Goal: Task Accomplishment & Management: Complete application form

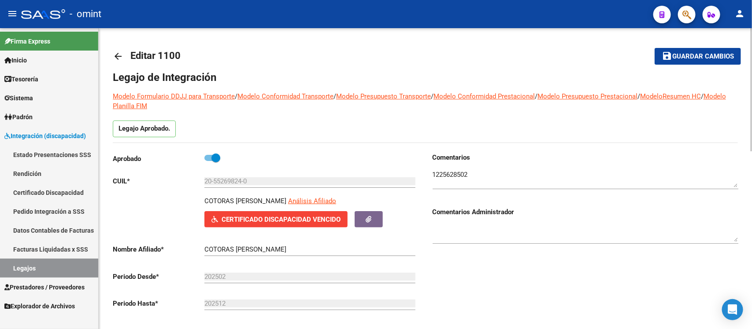
click at [113, 58] on mat-icon "arrow_back" at bounding box center [118, 56] width 11 height 11
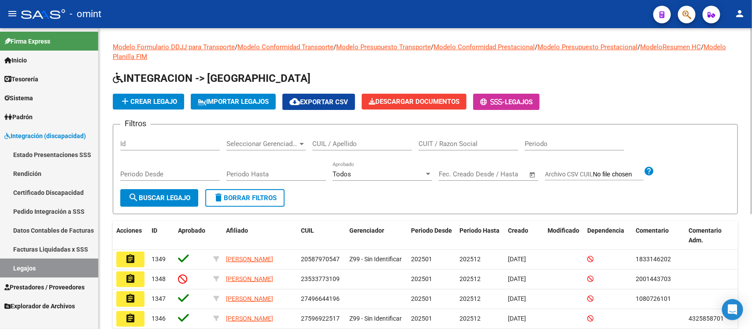
click at [335, 145] on input "CUIL / Apellido" at bounding box center [362, 144] width 100 height 8
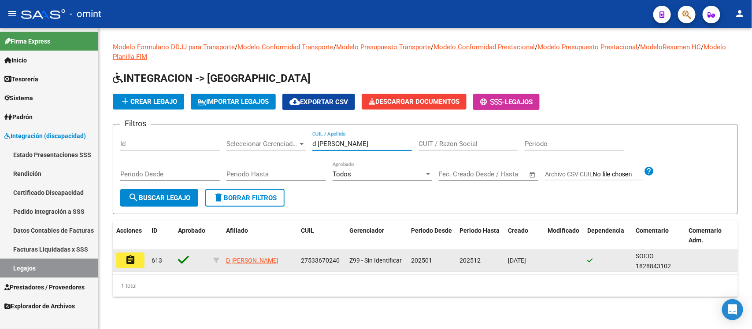
type input "d [PERSON_NAME]"
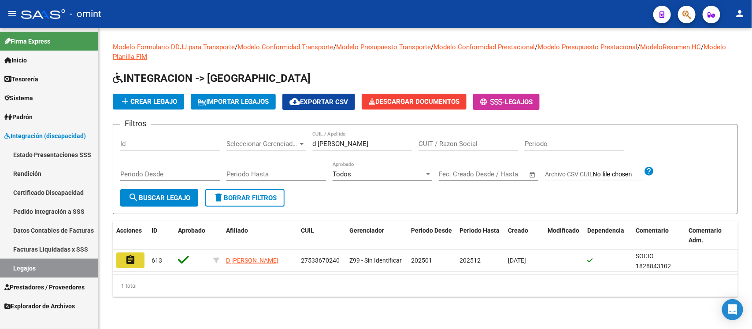
click at [139, 259] on button "assignment" at bounding box center [130, 261] width 28 height 16
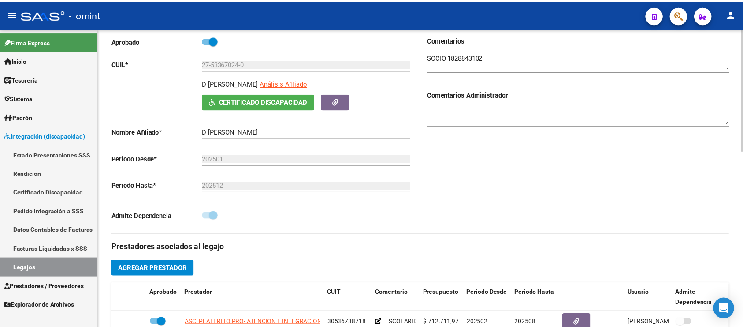
scroll to position [275, 0]
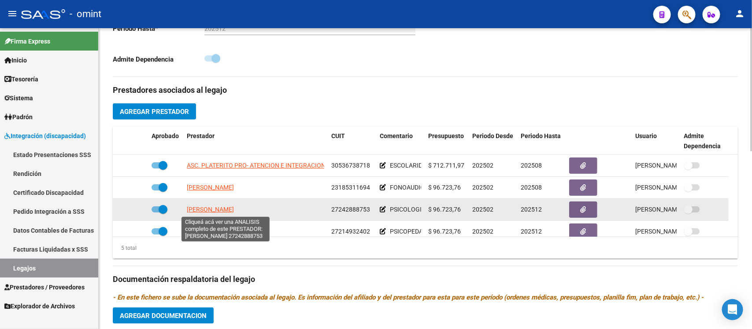
click at [225, 207] on span "[PERSON_NAME]" at bounding box center [210, 209] width 47 height 7
type textarea "27242888753"
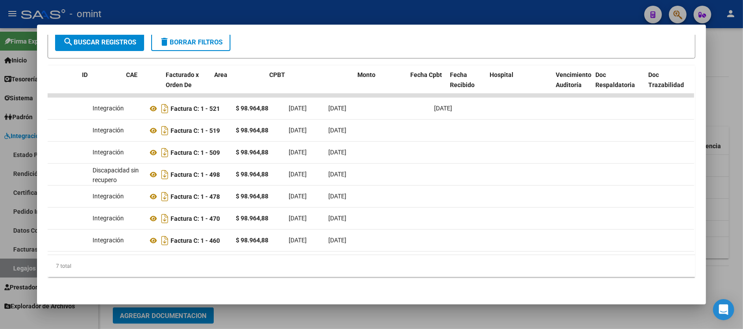
scroll to position [0, 0]
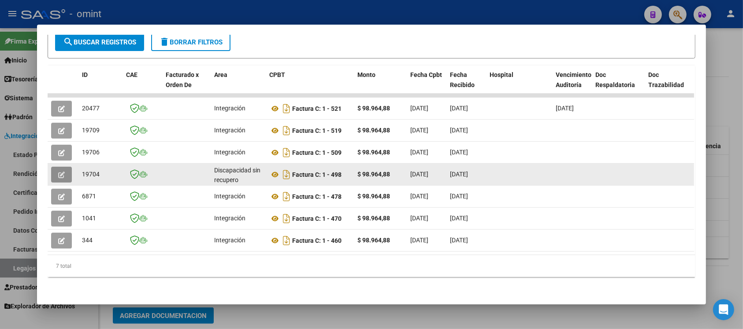
click at [51, 169] on button "button" at bounding box center [61, 175] width 21 height 16
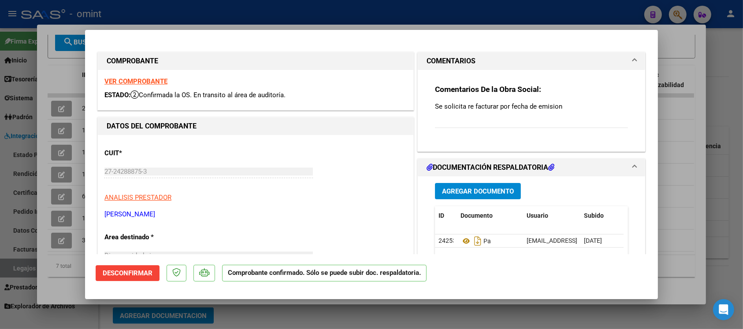
click at [144, 80] on strong "VER COMPROBANTE" at bounding box center [135, 82] width 63 height 8
click at [188, 11] on div at bounding box center [371, 164] width 743 height 329
type input "$ 0,00"
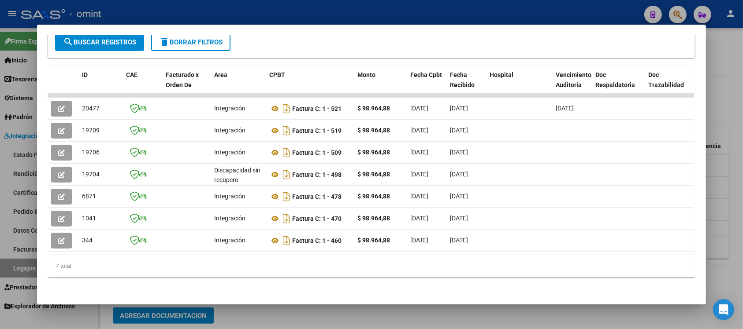
click at [188, 11] on div at bounding box center [371, 164] width 743 height 329
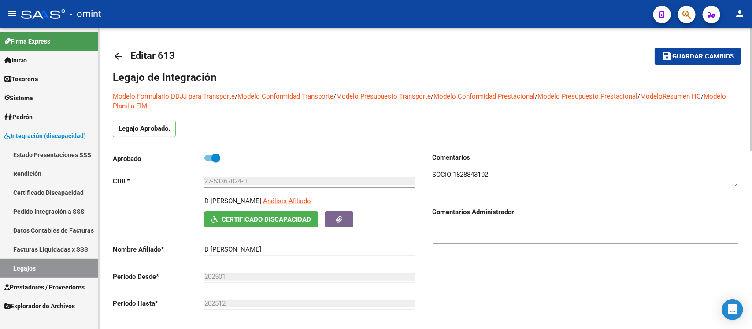
click at [120, 51] on mat-icon "arrow_back" at bounding box center [118, 56] width 11 height 11
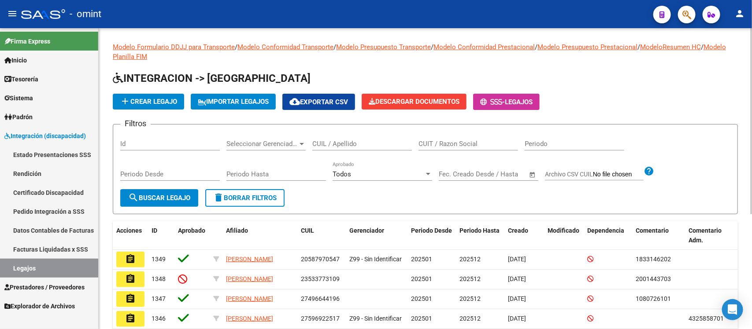
click at [338, 142] on input "CUIL / Apellido" at bounding box center [362, 144] width 100 height 8
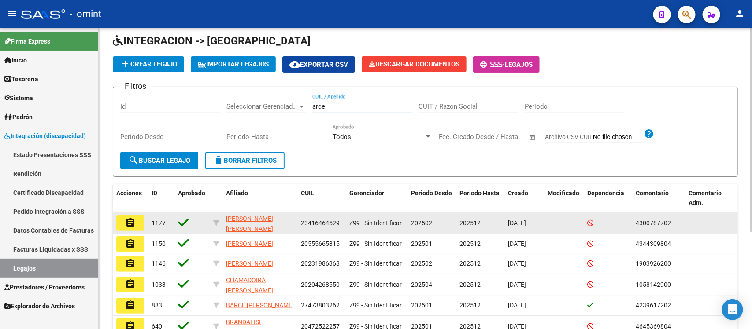
scroll to position [55, 0]
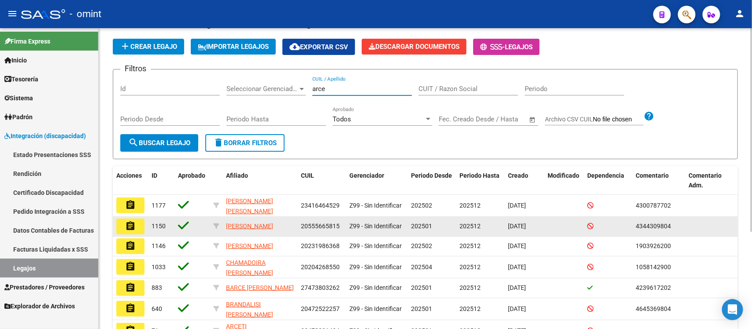
type input "arce"
click at [140, 225] on button "assignment" at bounding box center [130, 227] width 28 height 16
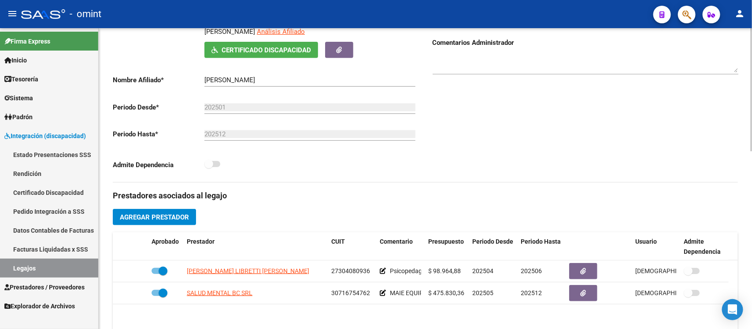
scroll to position [220, 0]
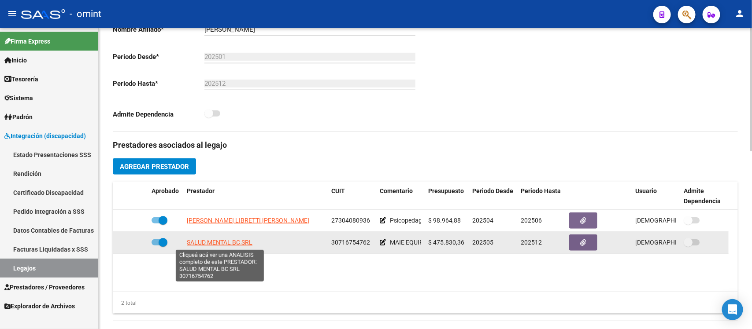
click at [227, 240] on span "SALUD MENTAL BC SRL" at bounding box center [220, 242] width 66 height 7
type textarea "30716754762"
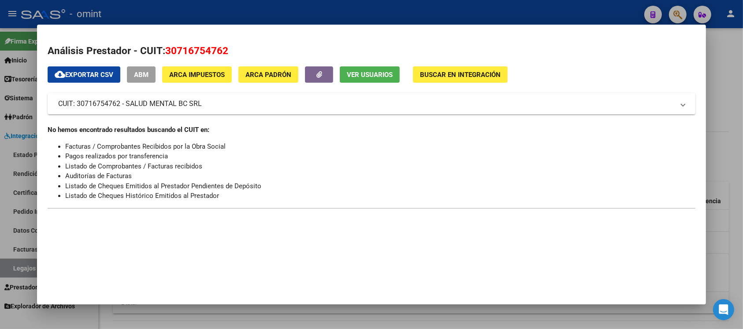
click at [380, 11] on div at bounding box center [371, 164] width 743 height 329
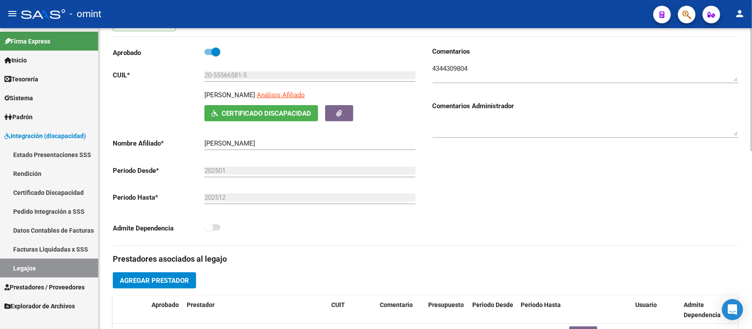
scroll to position [0, 0]
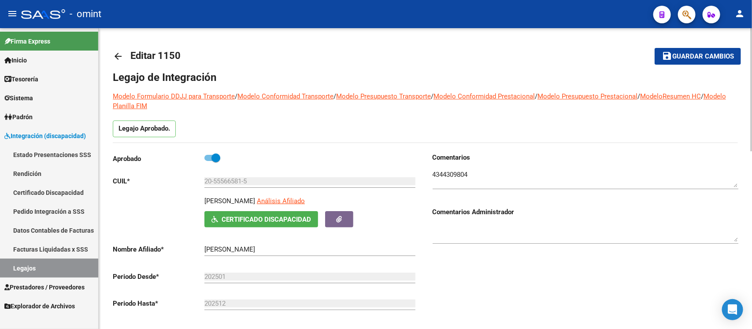
click at [119, 56] on mat-icon "arrow_back" at bounding box center [118, 56] width 11 height 11
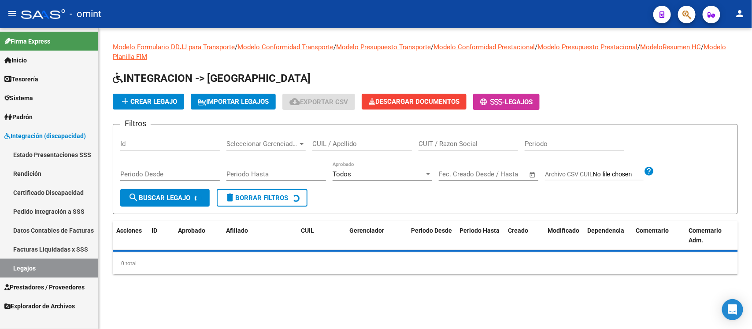
click at [341, 143] on input "CUIL / Apellido" at bounding box center [362, 144] width 100 height 8
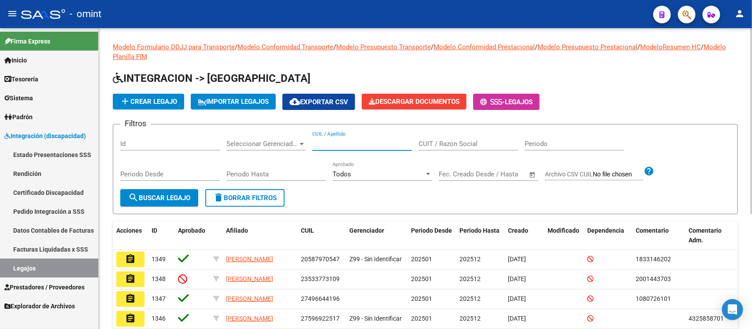
paste input "kruger"
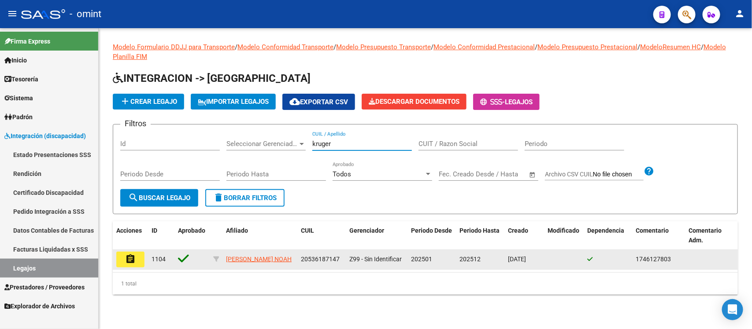
type input "kruger"
click at [126, 263] on mat-icon "assignment" at bounding box center [130, 259] width 11 height 11
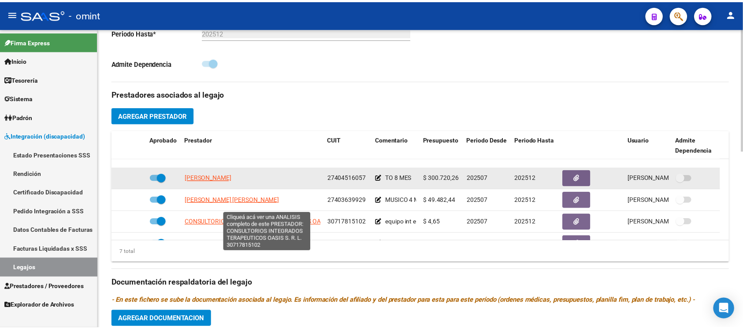
scroll to position [55, 0]
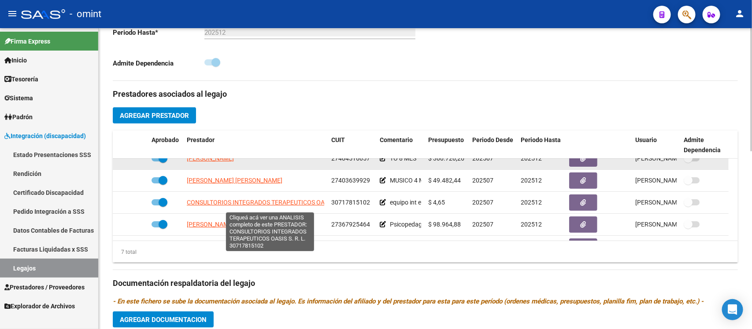
click at [287, 205] on span "CONSULTORIOS INTEGRADOS TERAPEUTICOS OASIS S. R. L." at bounding box center [270, 202] width 167 height 7
type textarea "30717815102"
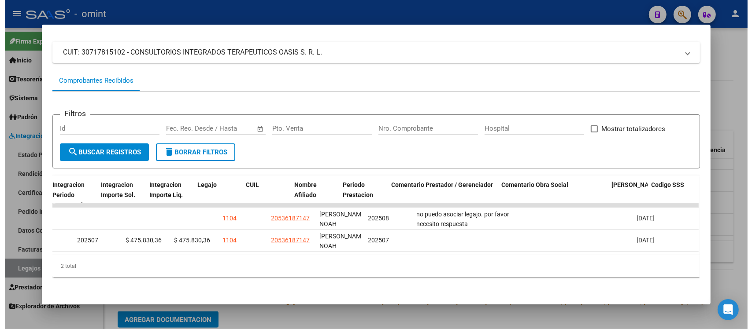
scroll to position [0, 1256]
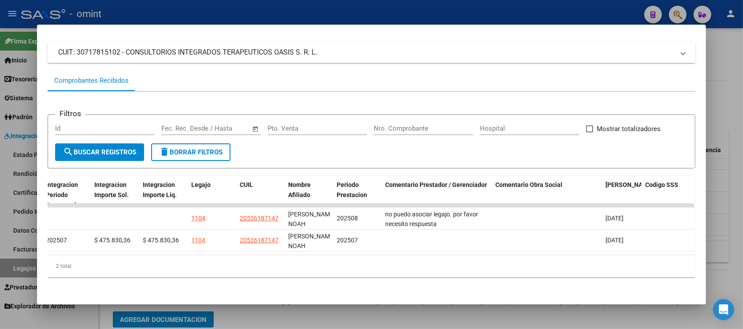
click at [419, 309] on div at bounding box center [371, 164] width 743 height 329
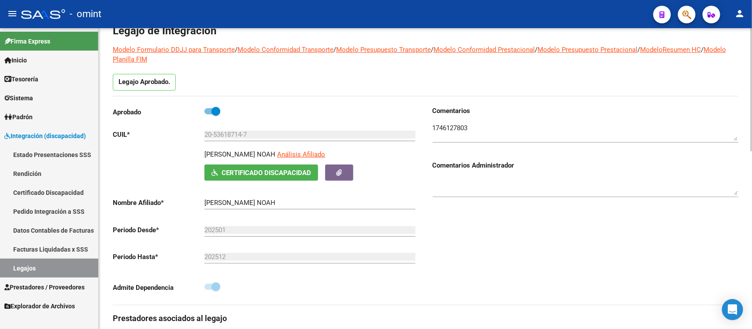
scroll to position [0, 0]
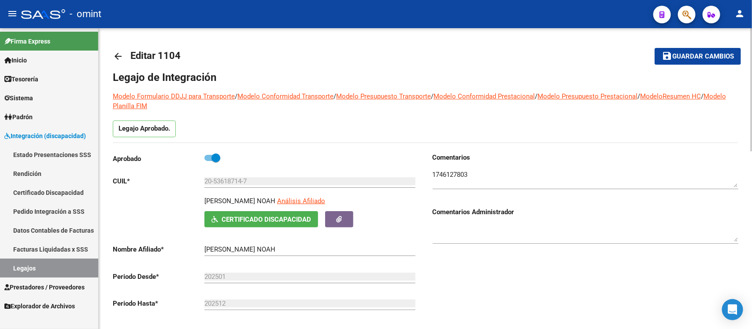
click at [121, 56] on mat-icon "arrow_back" at bounding box center [118, 56] width 11 height 11
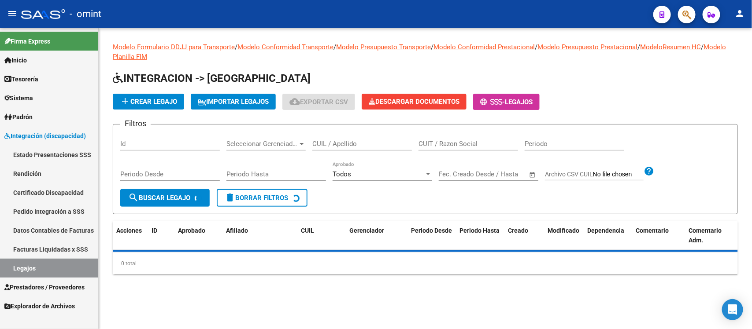
click at [327, 139] on div "CUIL / Apellido" at bounding box center [362, 141] width 100 height 19
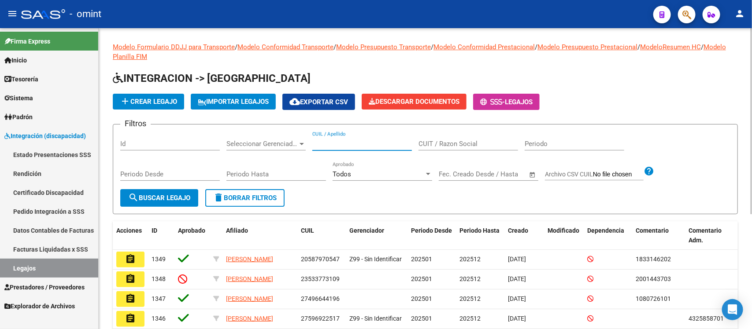
paste input "Magallanes"
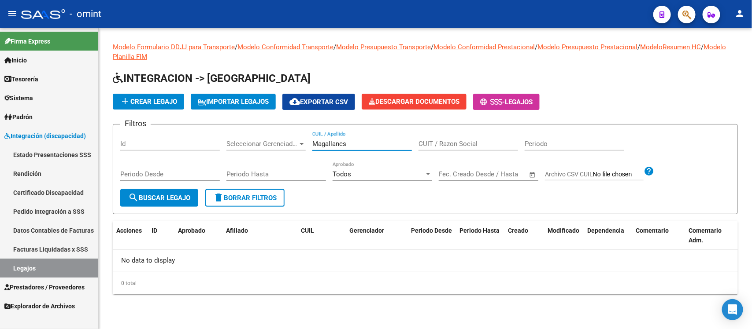
type input "Magallanes"
